Goal: Transaction & Acquisition: Purchase product/service

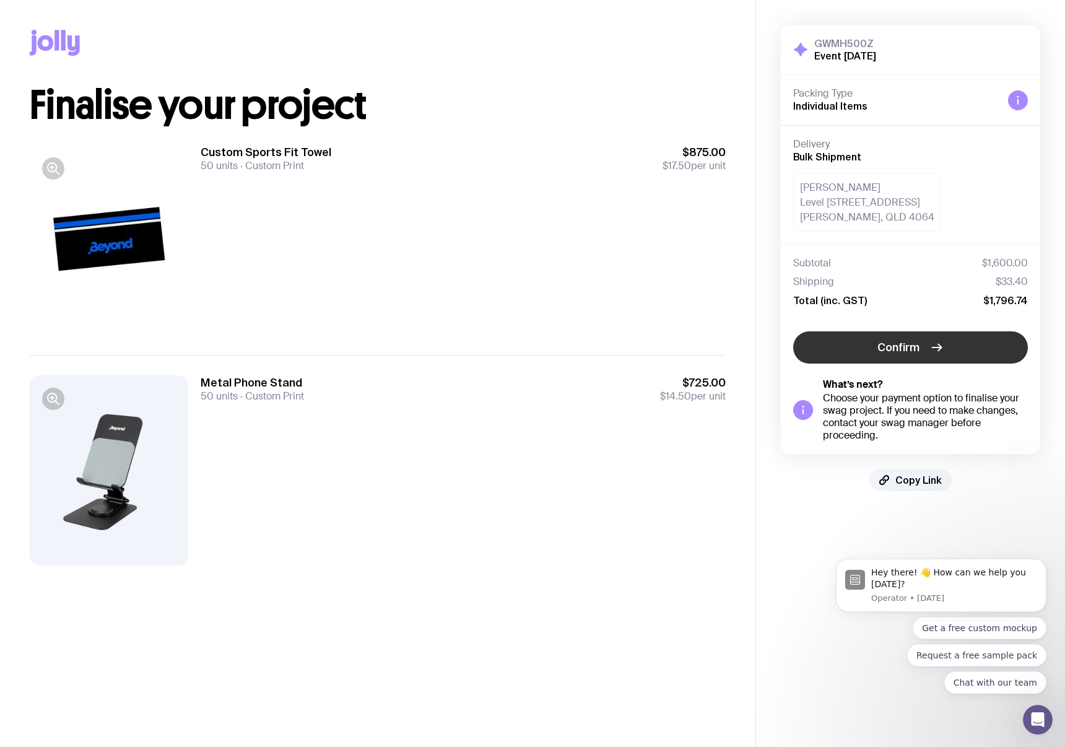
click at [917, 351] on span "Confirm" at bounding box center [899, 347] width 42 height 15
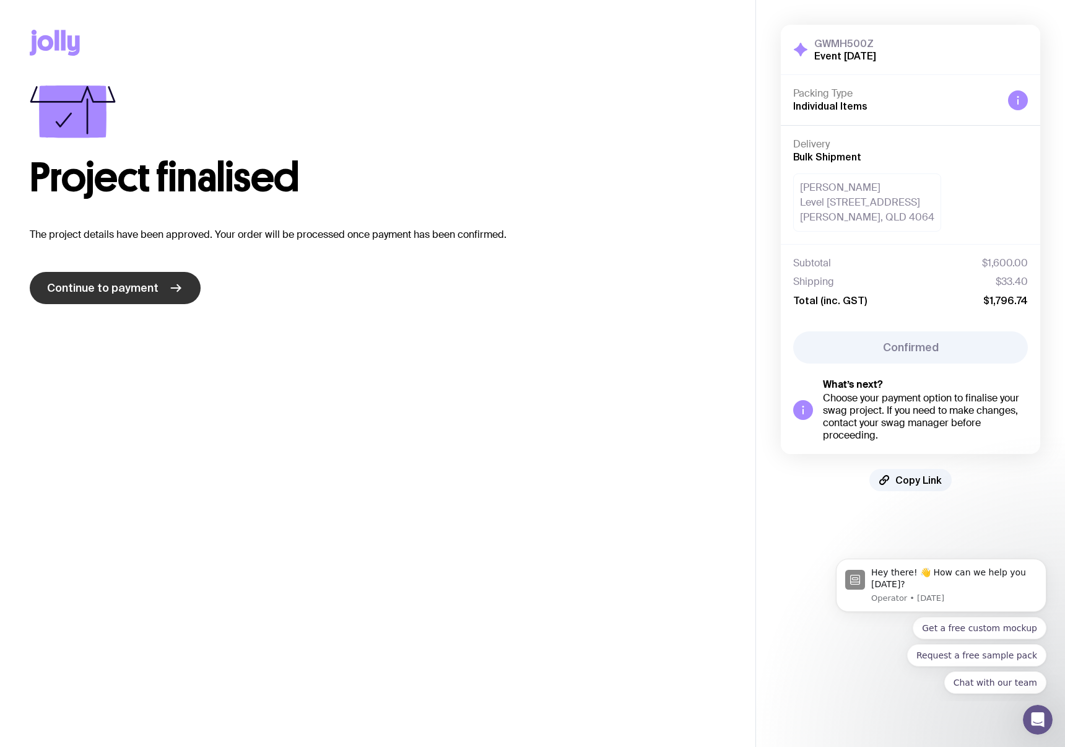
click at [153, 285] on span "Continue to payment" at bounding box center [102, 288] width 111 height 15
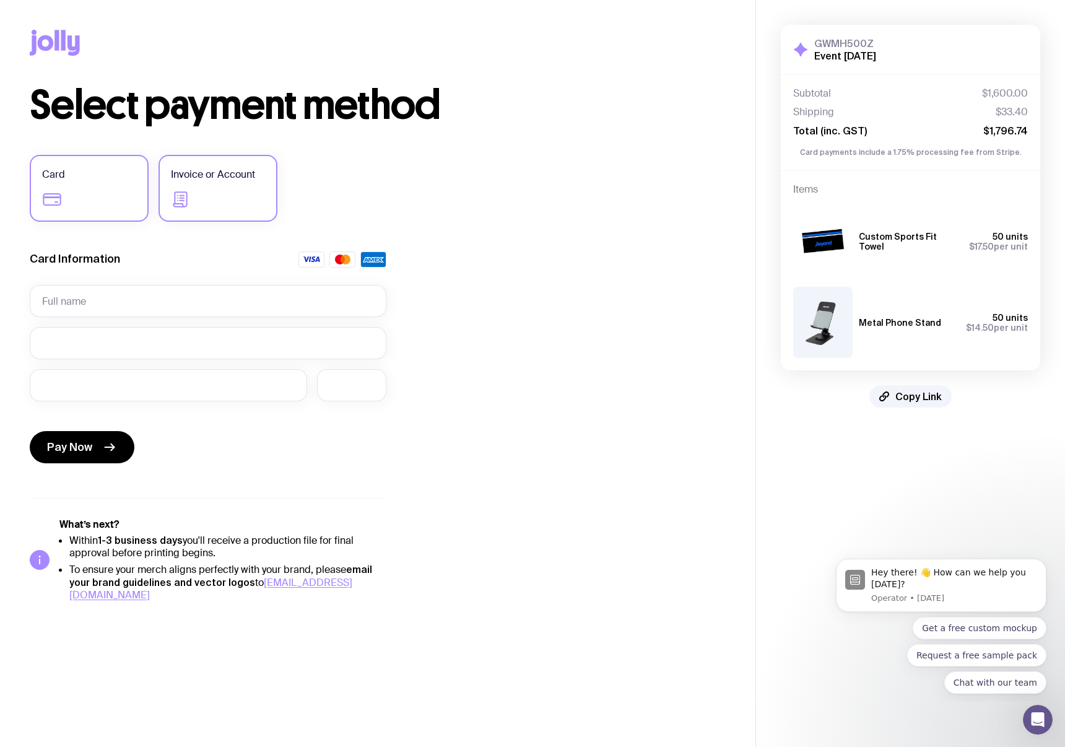
click at [203, 188] on label "Invoice or Account" at bounding box center [218, 188] width 119 height 67
click at [0, 0] on input "Invoice or Account" at bounding box center [0, 0] width 0 height 0
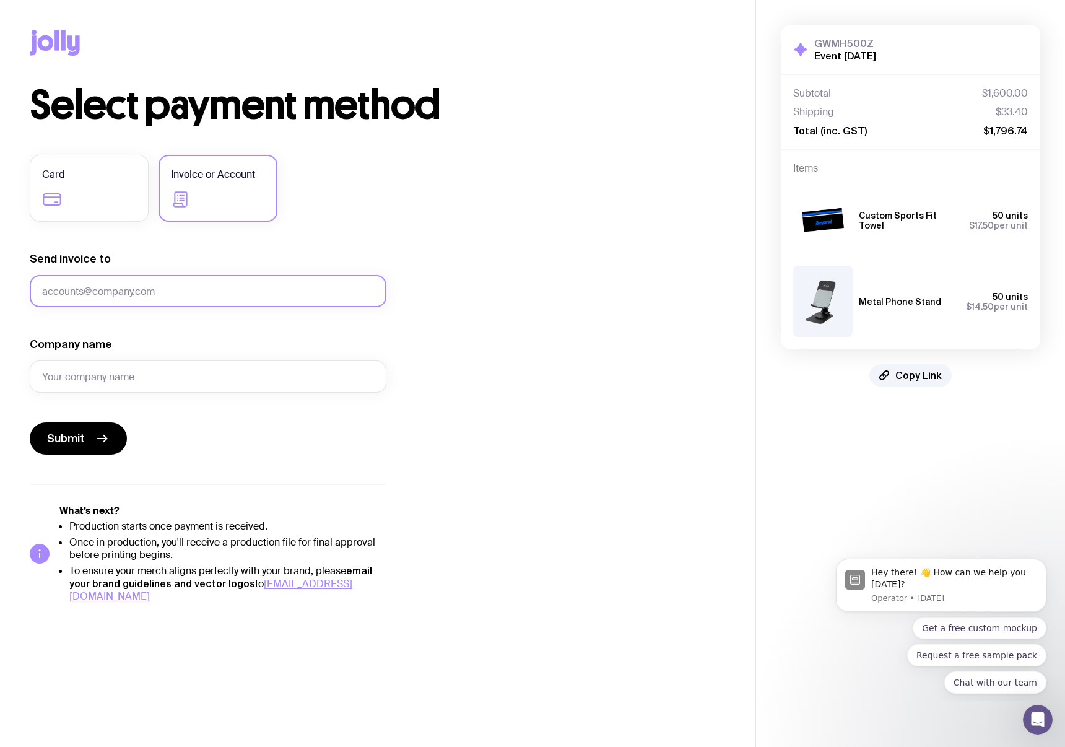
click at [138, 281] on input "Send invoice to" at bounding box center [208, 291] width 357 height 32
click at [94, 286] on input "Send invoice to" at bounding box center [208, 291] width 357 height 32
type input "admin@beyondpayments."
click at [81, 177] on label "Card" at bounding box center [89, 188] width 119 height 67
click at [0, 0] on input "Card" at bounding box center [0, 0] width 0 height 0
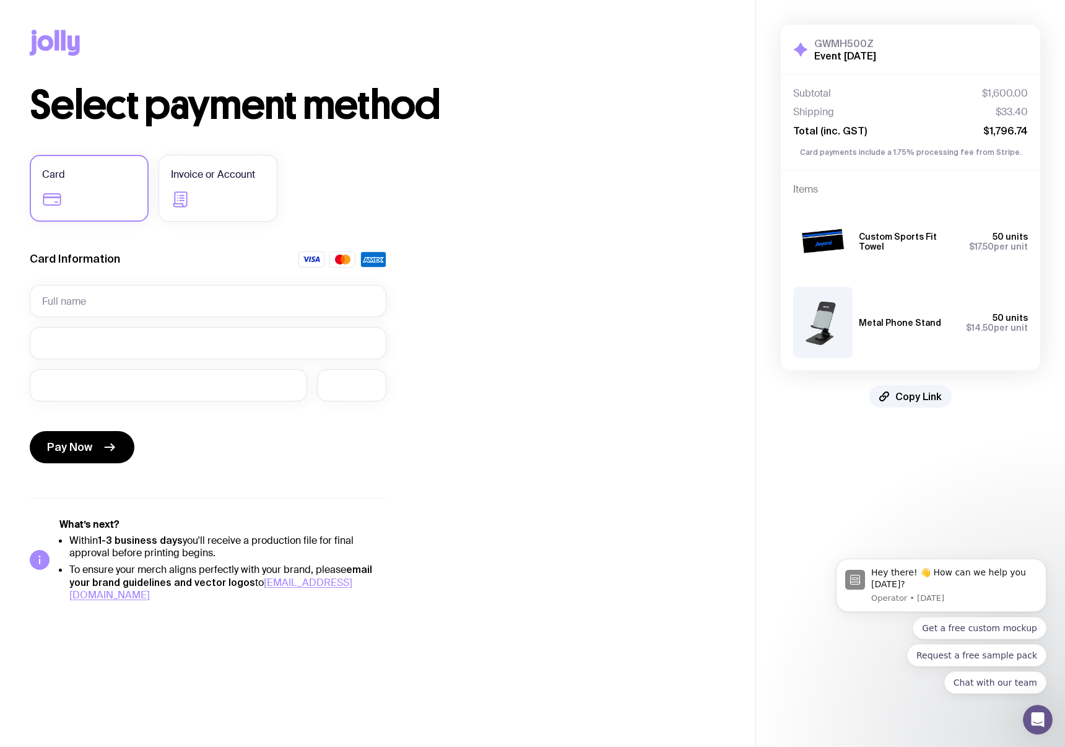
click at [614, 243] on div "Select payment method Card Invoice or Account Card Information Pay Now What’s n…" at bounding box center [378, 343] width 696 height 516
click at [500, 369] on div "Select payment method Card Invoice or Account Card Information Pay Now What’s n…" at bounding box center [378, 343] width 696 height 516
drag, startPoint x: 541, startPoint y: 496, endPoint x: 541, endPoint y: 489, distance: 6.8
click at [542, 491] on div "Select payment method Card Invoice or Account Card Information Pay Now What’s n…" at bounding box center [378, 343] width 696 height 516
click at [232, 440] on div "Pay Now" at bounding box center [208, 439] width 357 height 57
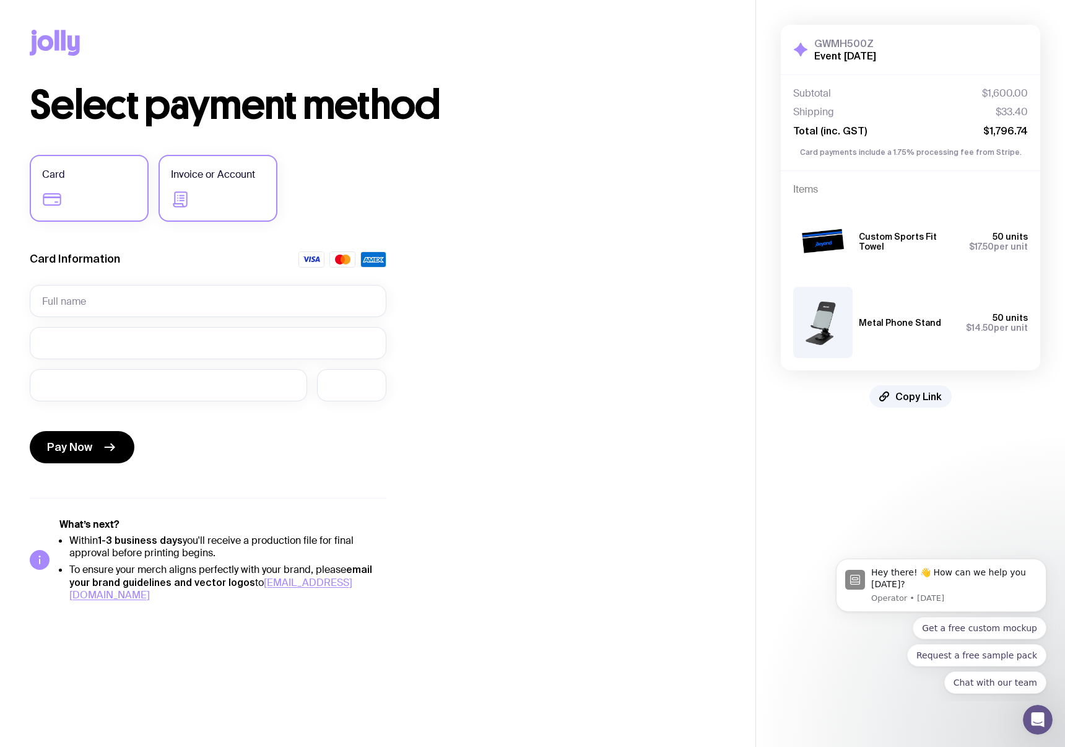
click at [217, 180] on span "Invoice or Account" at bounding box center [213, 174] width 84 height 15
click at [0, 0] on input "Invoice or Account" at bounding box center [0, 0] width 0 height 0
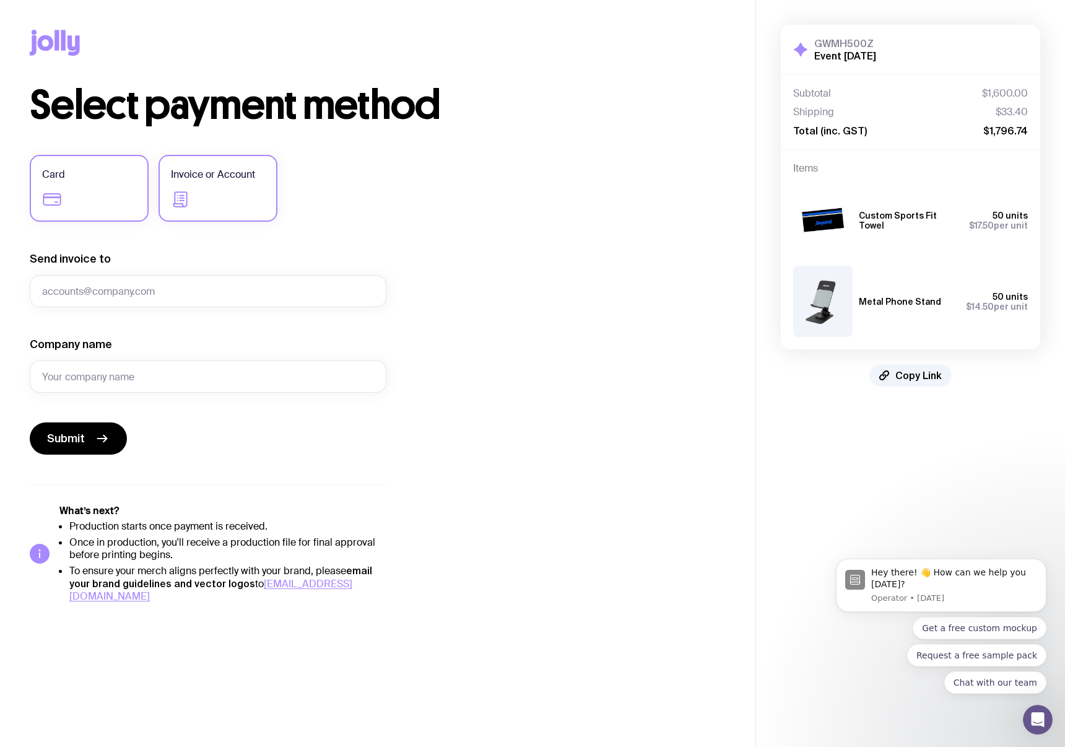
click at [112, 175] on label "Card" at bounding box center [89, 188] width 119 height 67
click at [0, 0] on input "Card" at bounding box center [0, 0] width 0 height 0
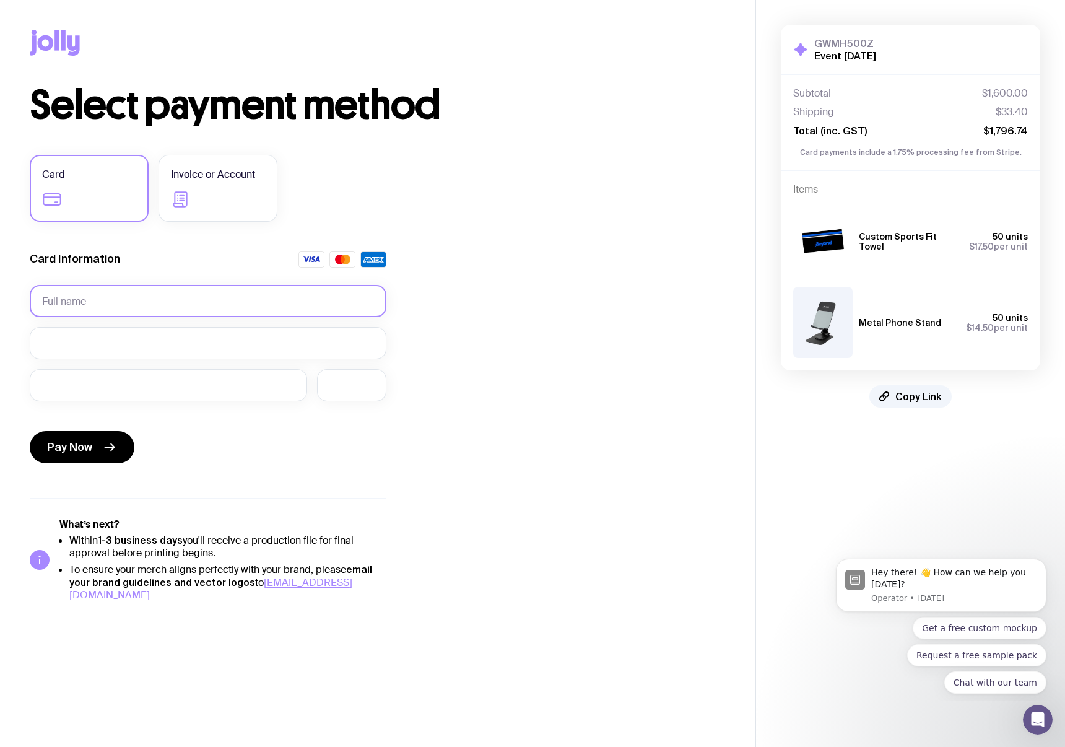
click at [104, 299] on input "text" at bounding box center [208, 301] width 357 height 32
click at [69, 300] on input "text" at bounding box center [208, 301] width 357 height 32
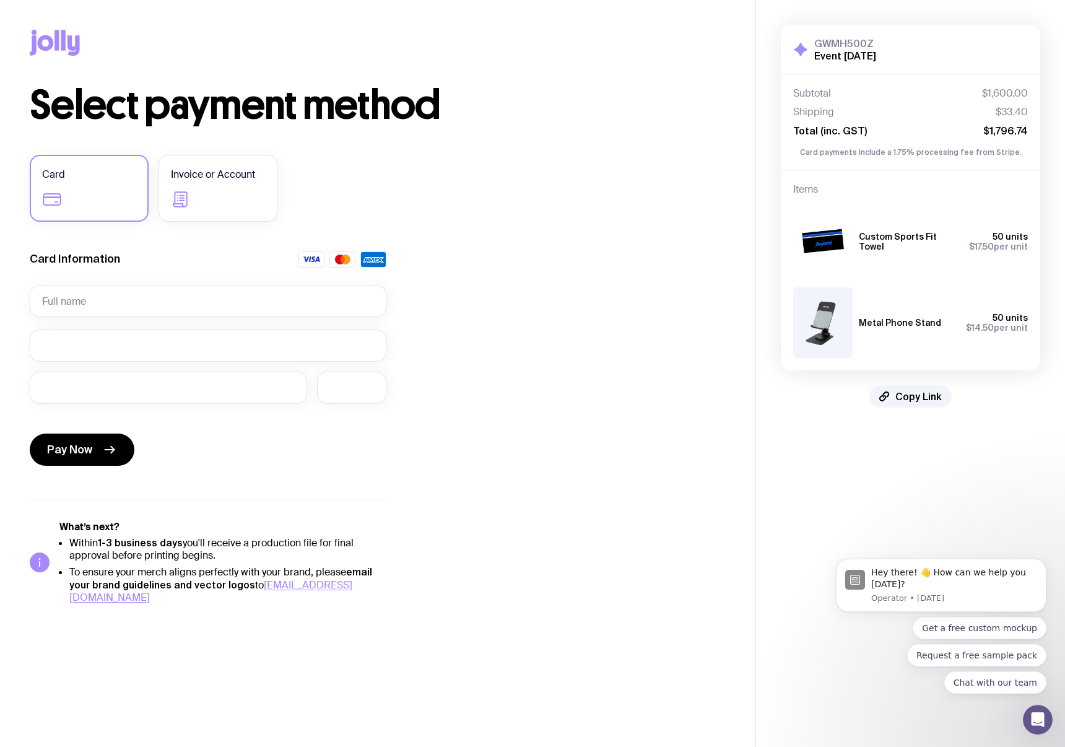
click at [569, 489] on div "Select payment method Card Invoice or Account Card Information Required Pay Now…" at bounding box center [378, 344] width 696 height 518
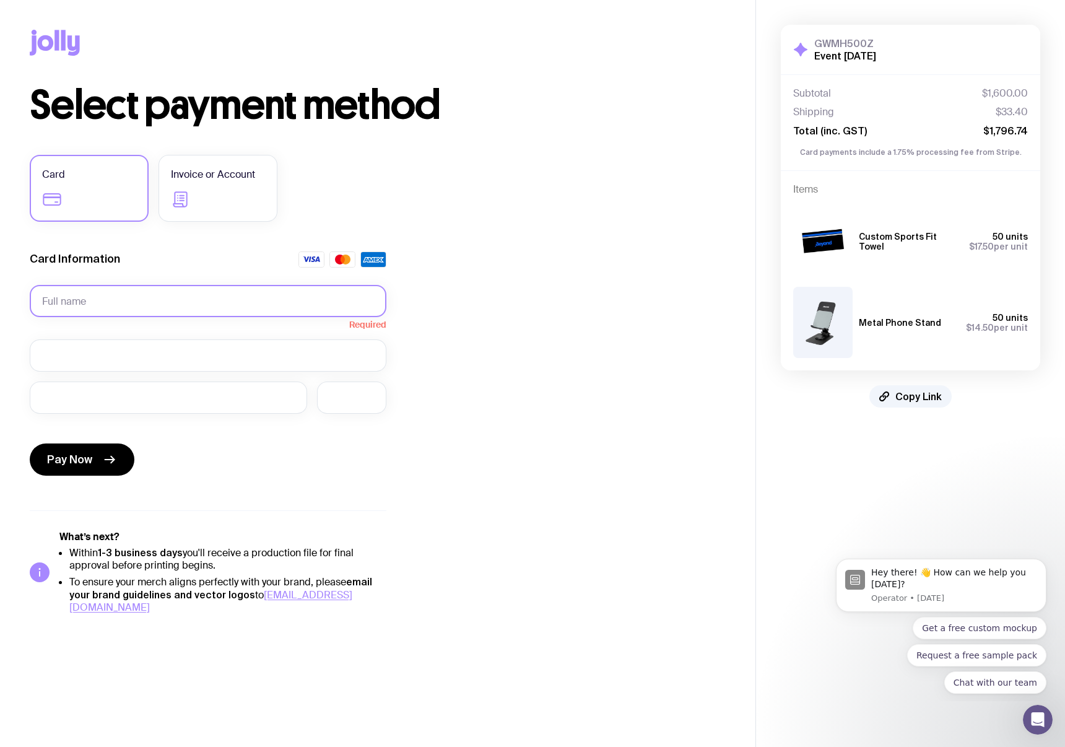
click at [56, 304] on input "text" at bounding box center [208, 301] width 357 height 32
drag, startPoint x: 554, startPoint y: 375, endPoint x: 557, endPoint y: 381, distance: 6.9
click at [556, 377] on div "Select payment method Card Invoice or Account Card Information Required Pay Now…" at bounding box center [378, 349] width 696 height 528
click at [115, 310] on input "text" at bounding box center [208, 301] width 357 height 32
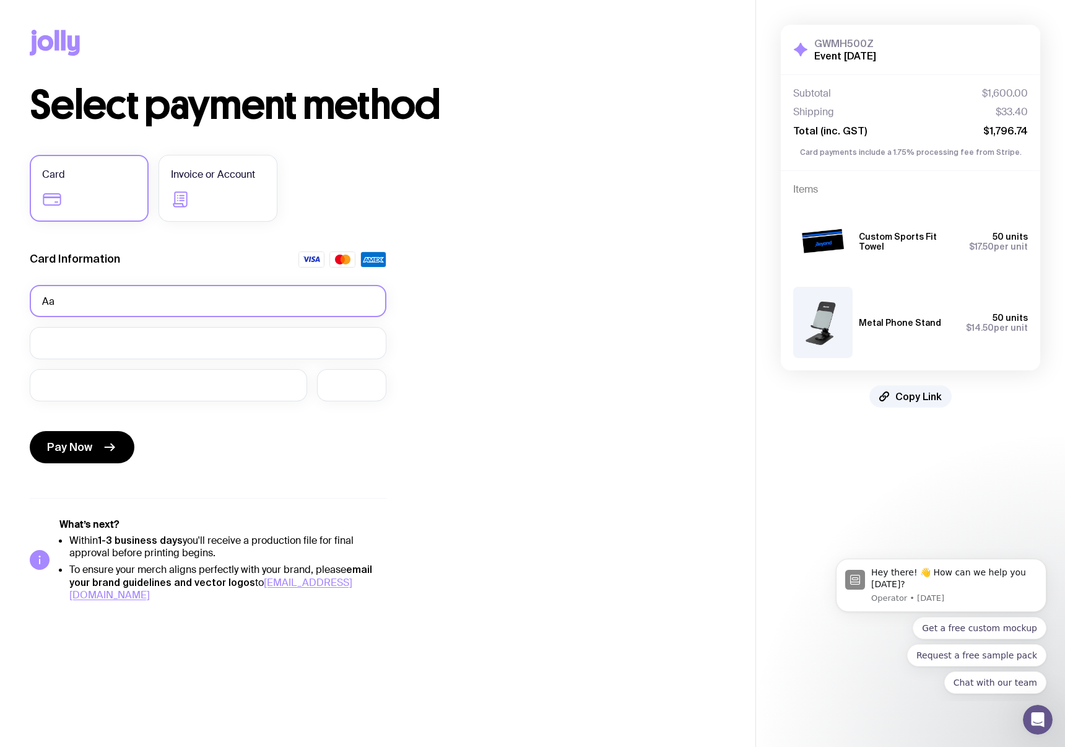
type input "A"
type input "[PERSON_NAME]"
drag, startPoint x: 527, startPoint y: 541, endPoint x: 494, endPoint y: 544, distance: 33.6
click at [527, 541] on div "Select payment method Card Invoice or Account Card Information [PERSON_NAME] Pa…" at bounding box center [378, 343] width 696 height 516
click at [94, 455] on button "Pay Now" at bounding box center [82, 447] width 105 height 32
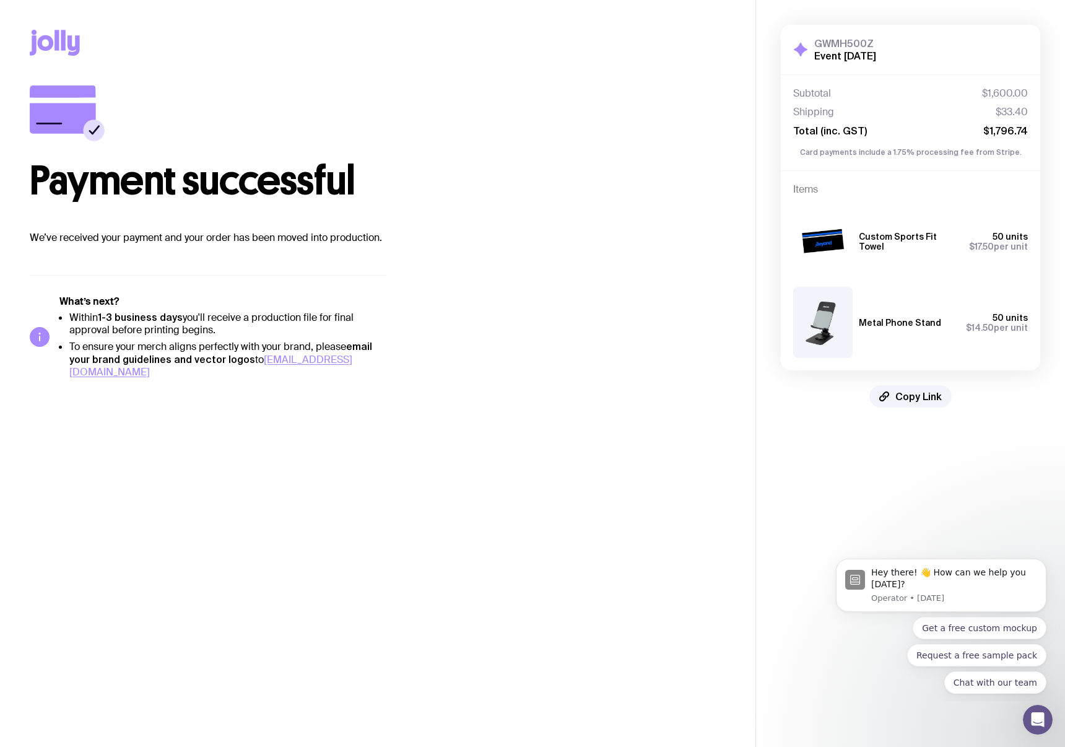
click at [366, 498] on main "Copy Link Payment successful We’ve received your payment and your order has bee…" at bounding box center [378, 373] width 756 height 747
